Goal: Transaction & Acquisition: Purchase product/service

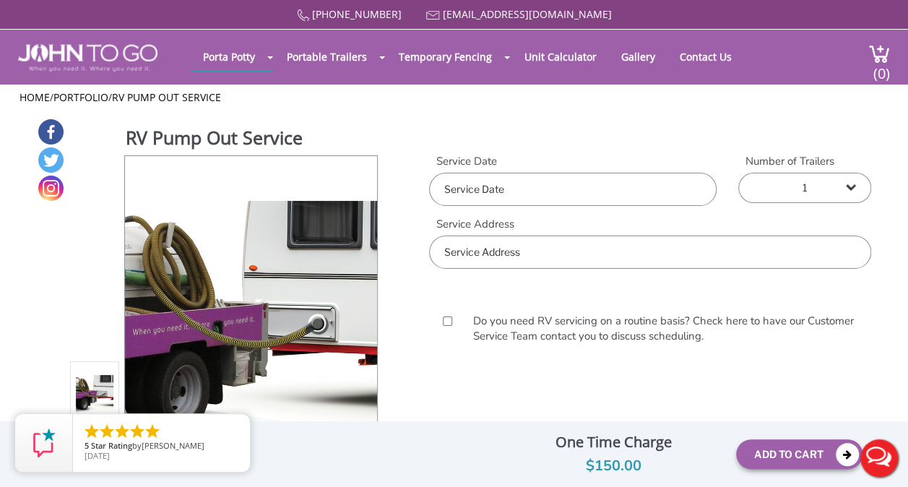
click at [638, 188] on input "text" at bounding box center [572, 189] width 287 height 33
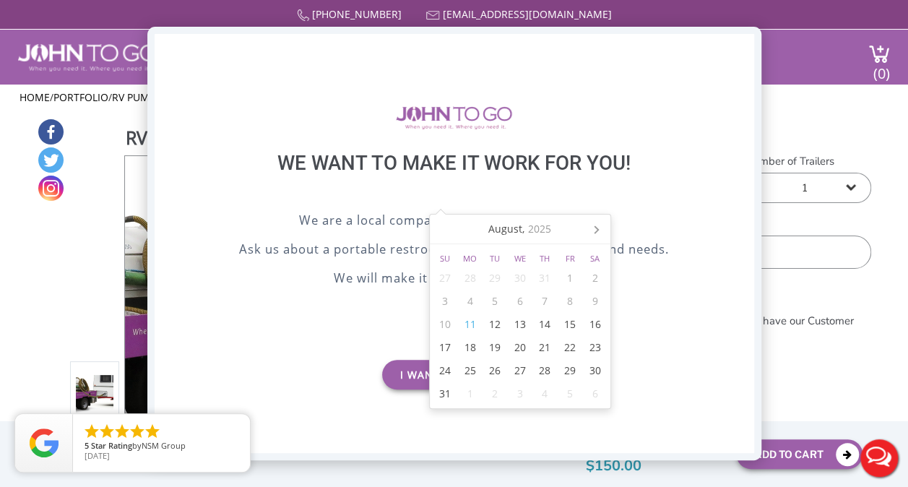
click at [740, 48] on div "X" at bounding box center [742, 46] width 22 height 25
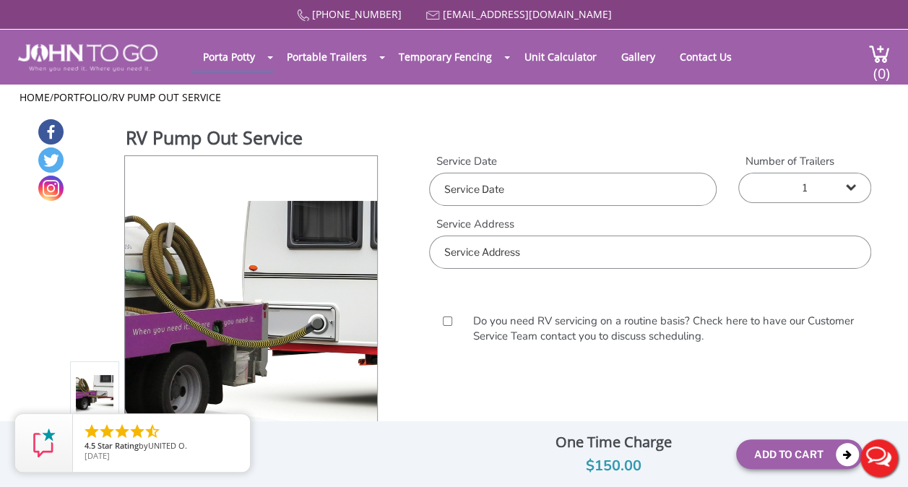
click at [553, 197] on input "text" at bounding box center [572, 189] width 287 height 33
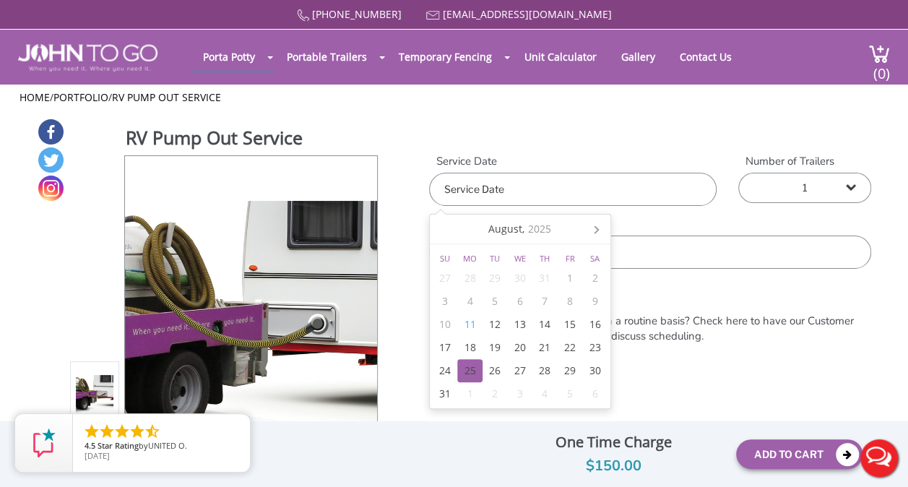
click at [474, 374] on div "25" at bounding box center [469, 370] width 25 height 23
type input "[DATE]"
click at [690, 243] on input "text" at bounding box center [650, 251] width 442 height 33
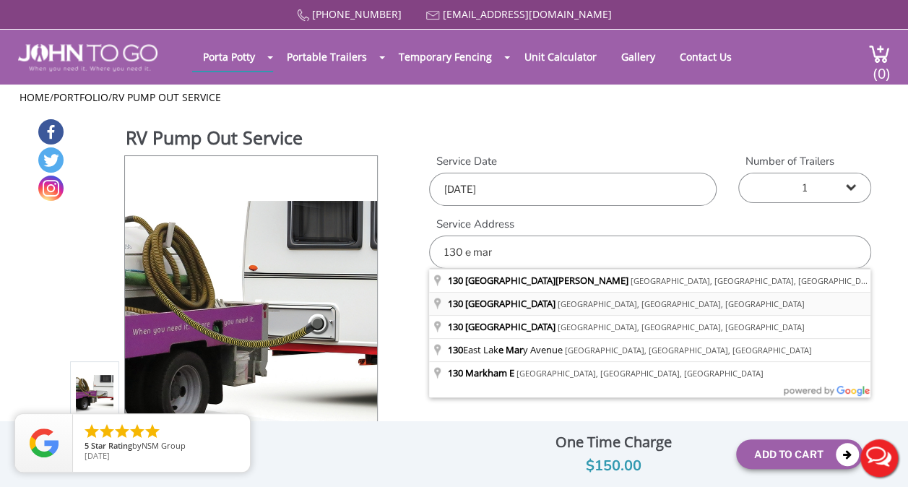
type input "[STREET_ADDRESS]"
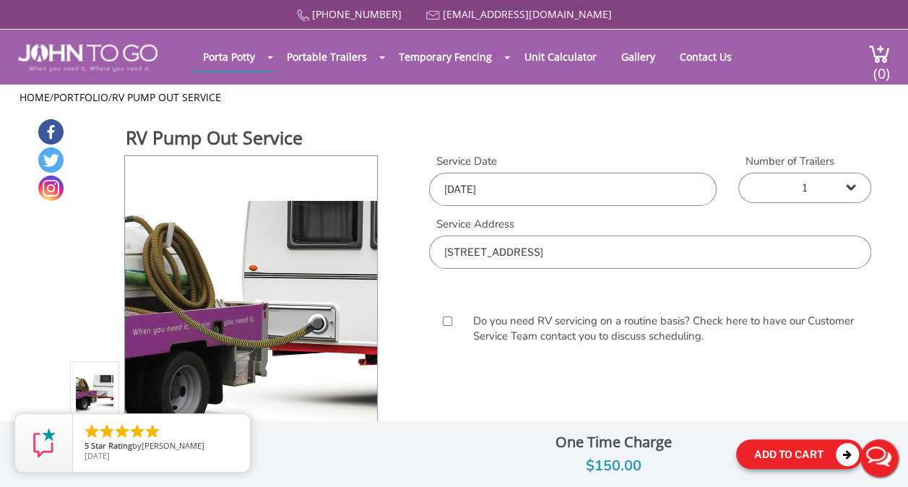
click at [775, 455] on button "Add To Cart" at bounding box center [799, 454] width 126 height 30
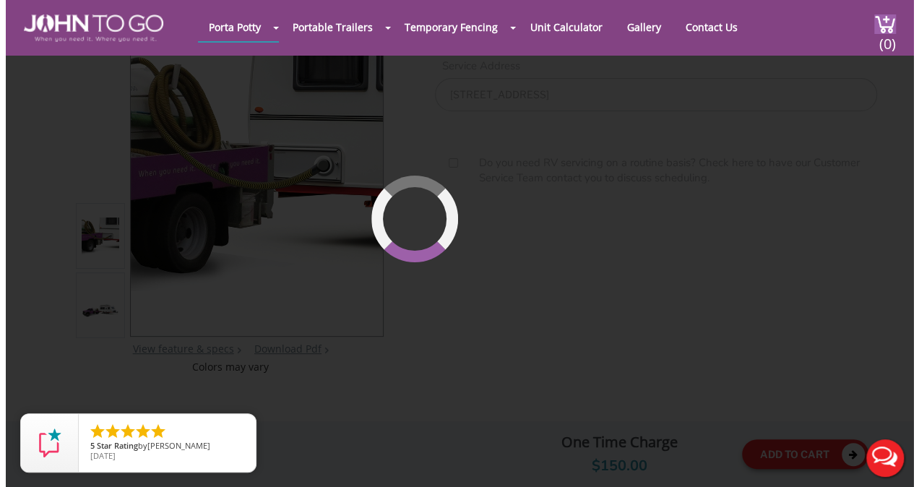
scroll to position [153, 0]
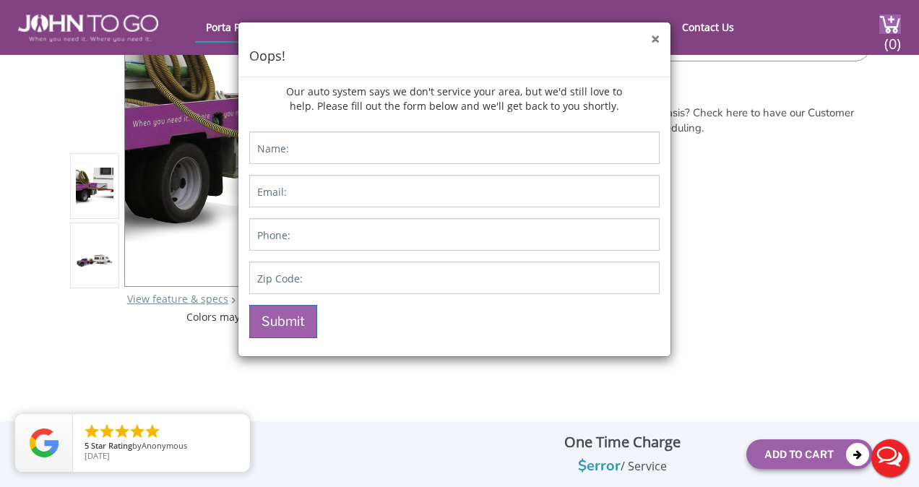
click at [660, 35] on div "× Oops!" at bounding box center [454, 49] width 432 height 55
